Goal: Information Seeking & Learning: Learn about a topic

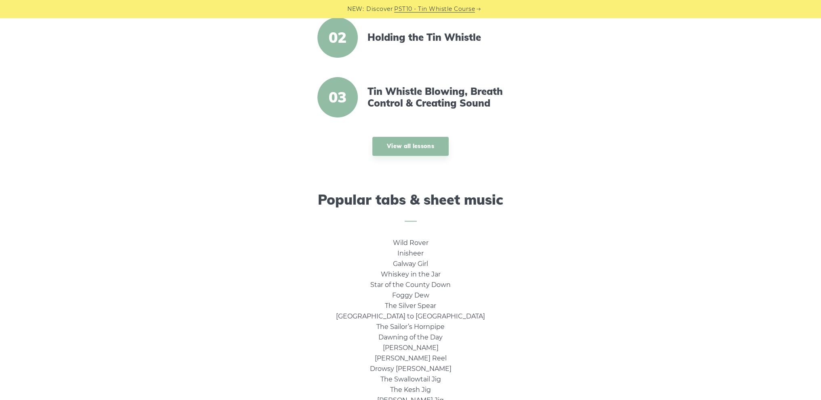
scroll to position [323, 0]
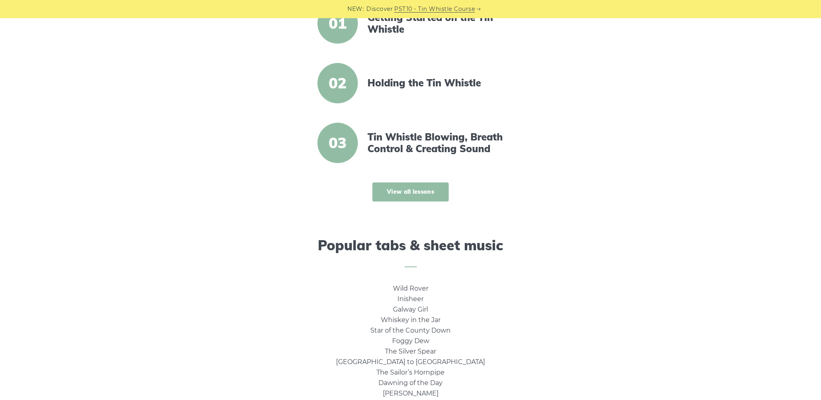
click at [403, 195] on link "View all lessons" at bounding box center [410, 192] width 76 height 19
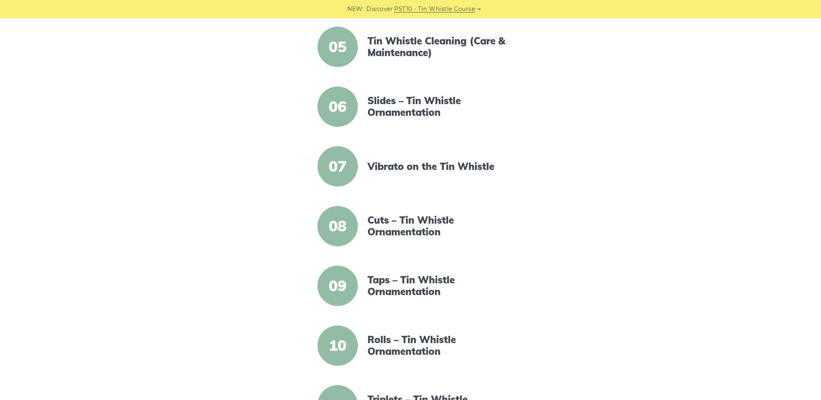
scroll to position [444, 0]
click at [416, 223] on link "Cuts – Tin Whistle Ornamentation" at bounding box center [436, 225] width 139 height 23
click at [414, 339] on link "Rolls – Tin Whistle Ornamentation" at bounding box center [436, 345] width 139 height 23
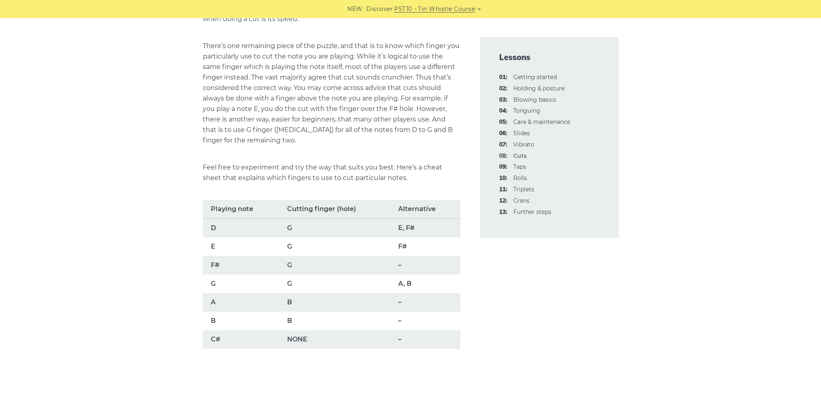
scroll to position [646, 0]
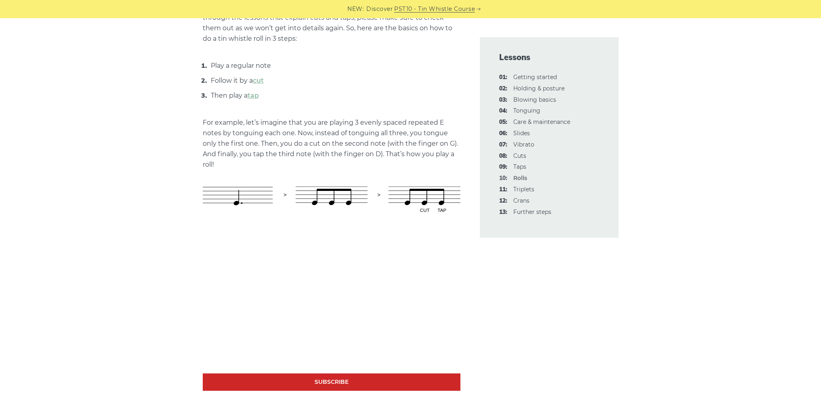
scroll to position [485, 0]
